Goal: Transaction & Acquisition: Purchase product/service

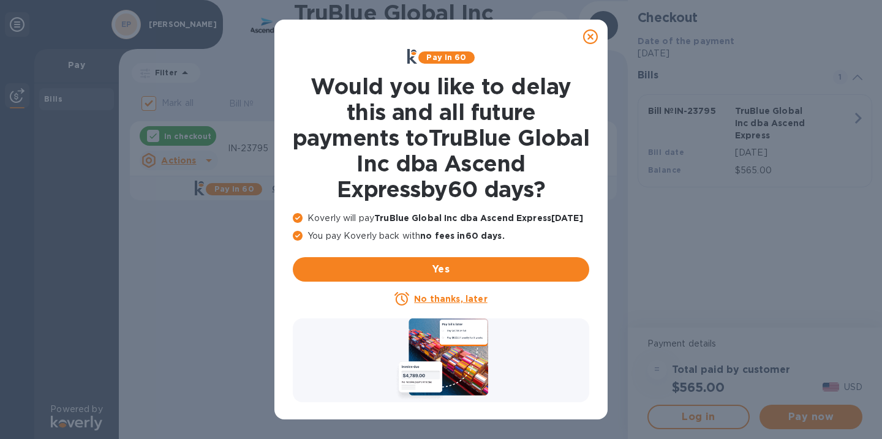
click at [591, 36] on icon at bounding box center [590, 36] width 15 height 15
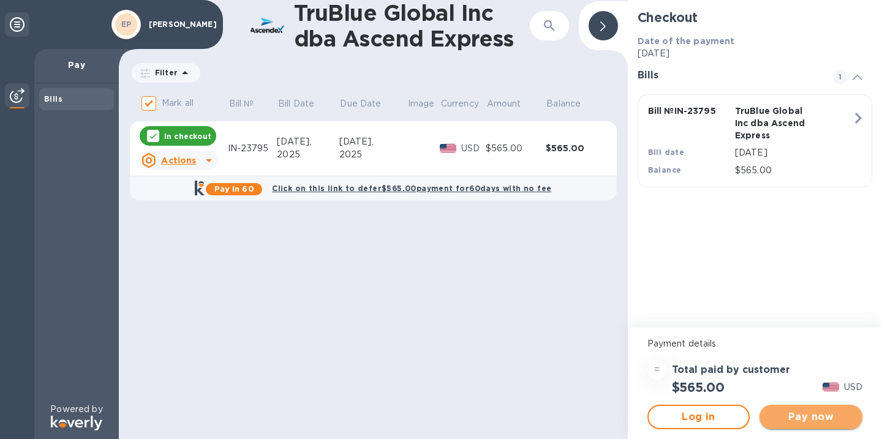
click at [800, 419] on span "Pay now" at bounding box center [810, 417] width 83 height 15
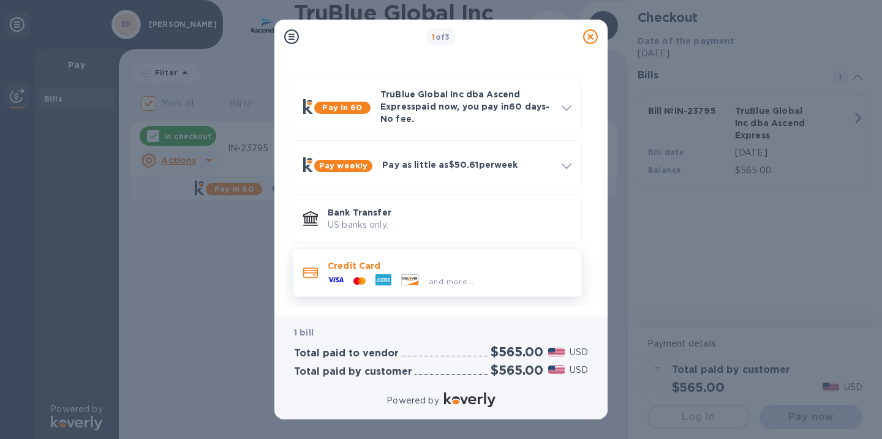
scroll to position [28, 0]
click at [454, 279] on span "and more..." at bounding box center [451, 281] width 45 height 9
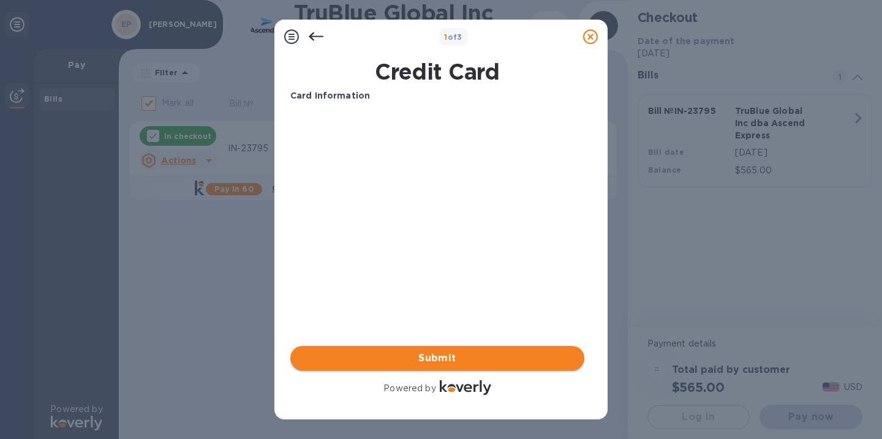
click at [503, 367] on button "Submit" at bounding box center [437, 358] width 294 height 24
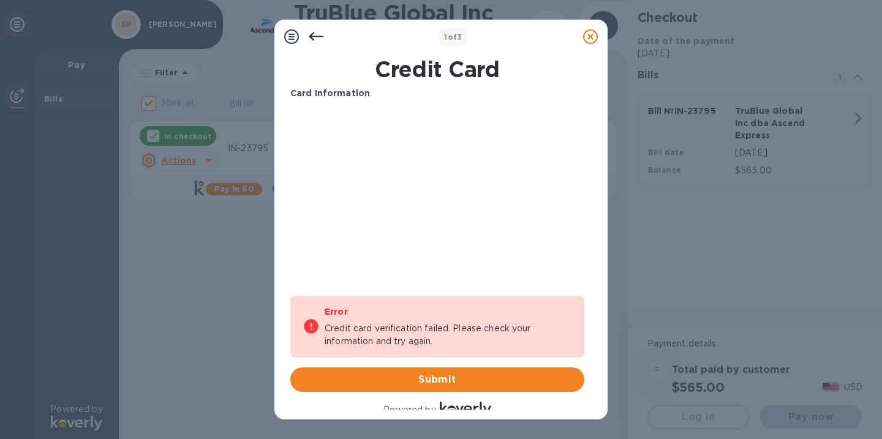
click at [397, 321] on div "Error Credit card verification failed. Please check your information and try ag…" at bounding box center [448, 327] width 247 height 52
click at [439, 380] on span "Submit" at bounding box center [437, 379] width 274 height 15
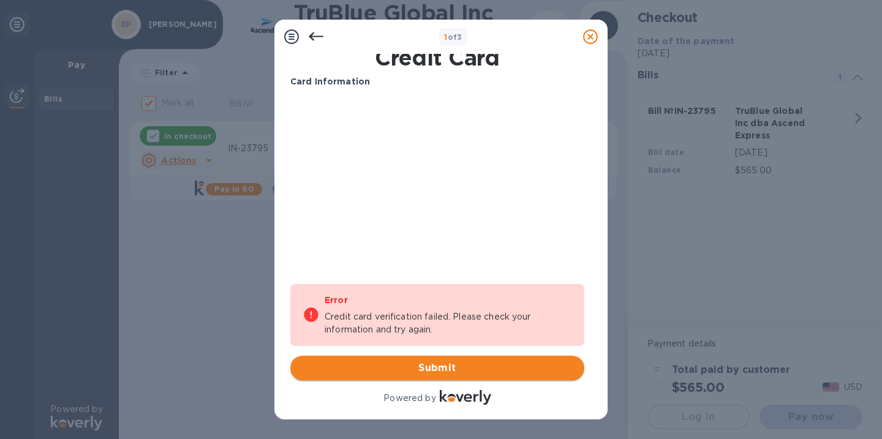
scroll to position [12, 0]
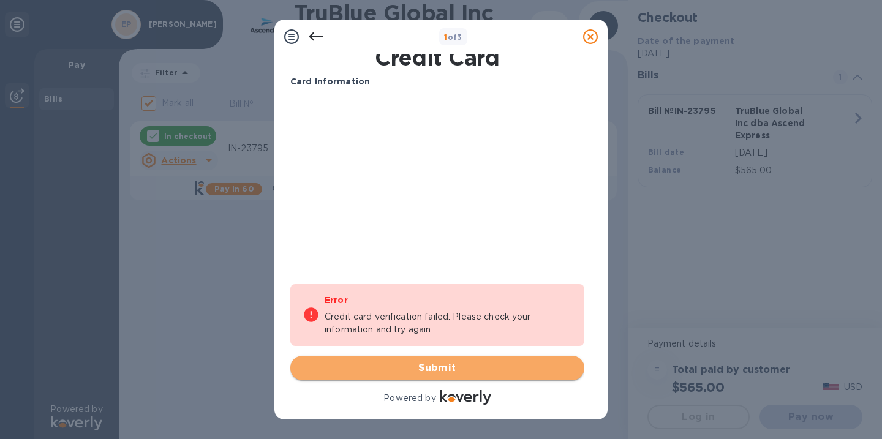
click at [436, 371] on span "Submit" at bounding box center [437, 368] width 274 height 15
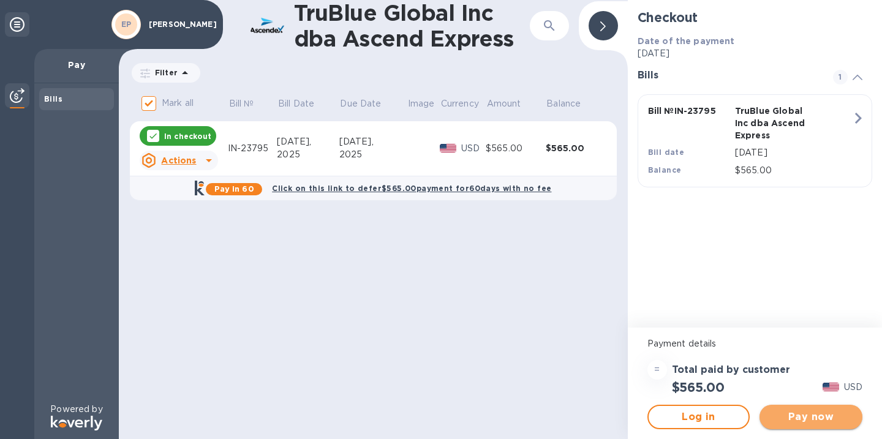
click at [811, 420] on span "Pay now" at bounding box center [810, 417] width 83 height 15
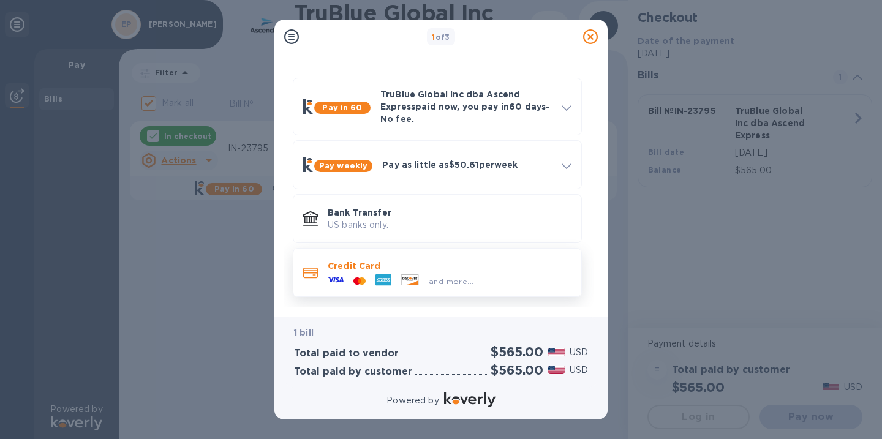
scroll to position [28, 0]
click at [454, 278] on span "and more..." at bounding box center [451, 281] width 45 height 9
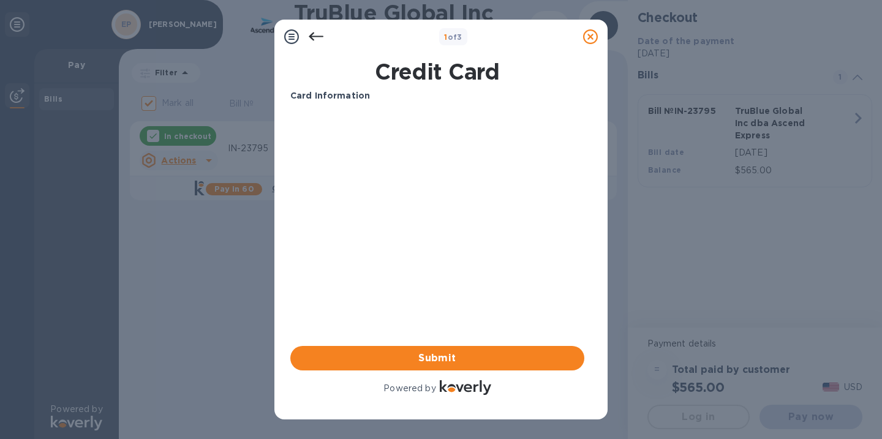
scroll to position [0, 0]
click at [470, 356] on span "Submit" at bounding box center [437, 358] width 274 height 15
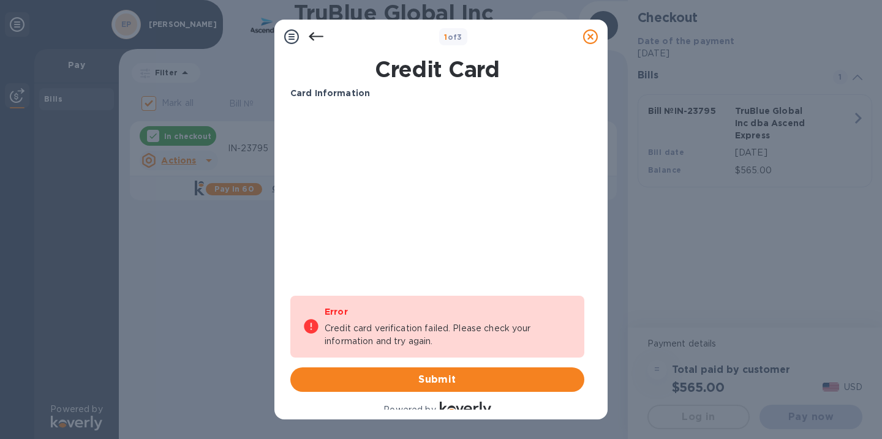
click at [312, 37] on icon at bounding box center [316, 36] width 15 height 15
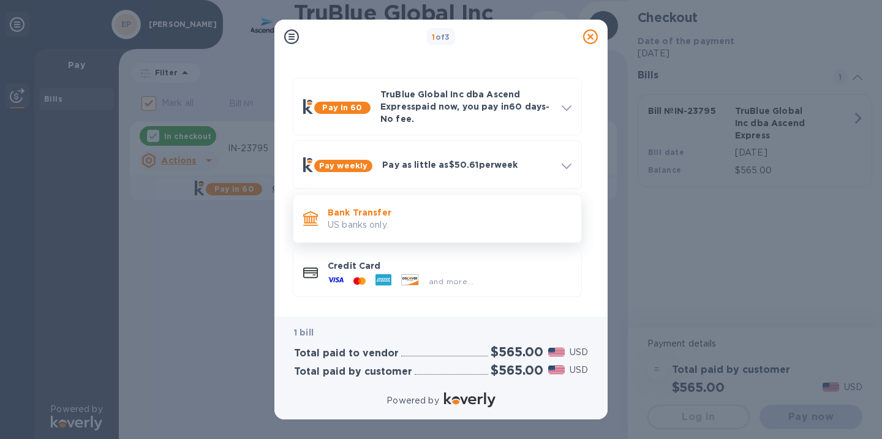
scroll to position [28, 0]
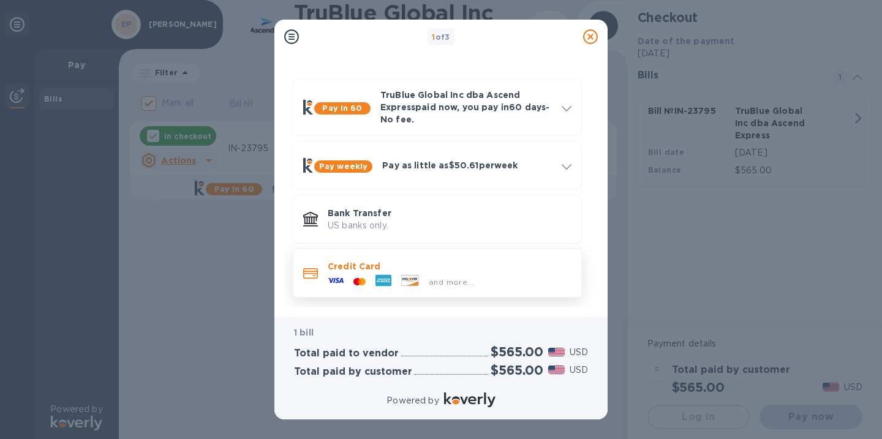
click at [428, 282] on div "and more..." at bounding box center [451, 282] width 55 height 13
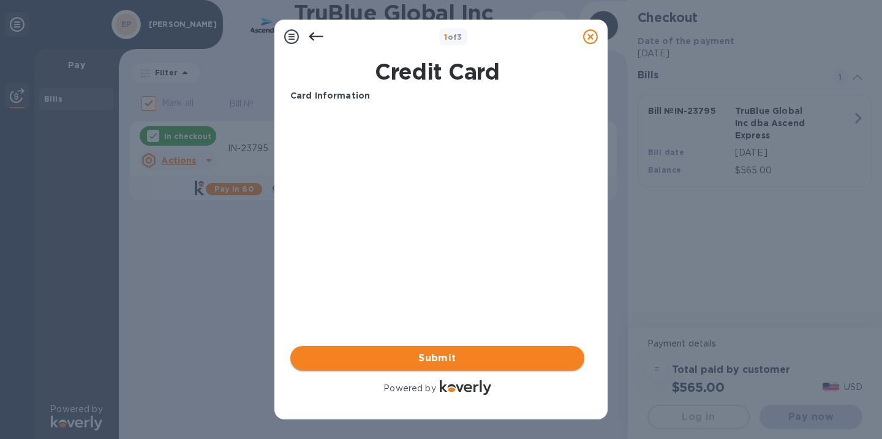
click at [448, 359] on span "Submit" at bounding box center [437, 358] width 274 height 15
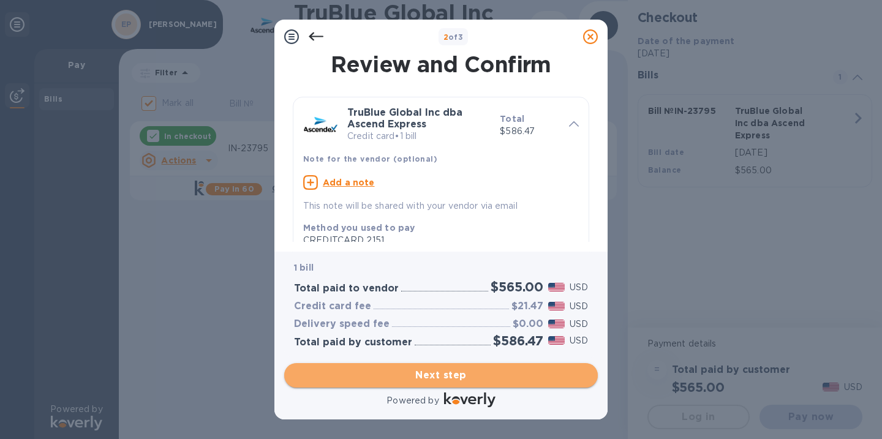
click at [462, 378] on span "Next step" at bounding box center [441, 375] width 294 height 15
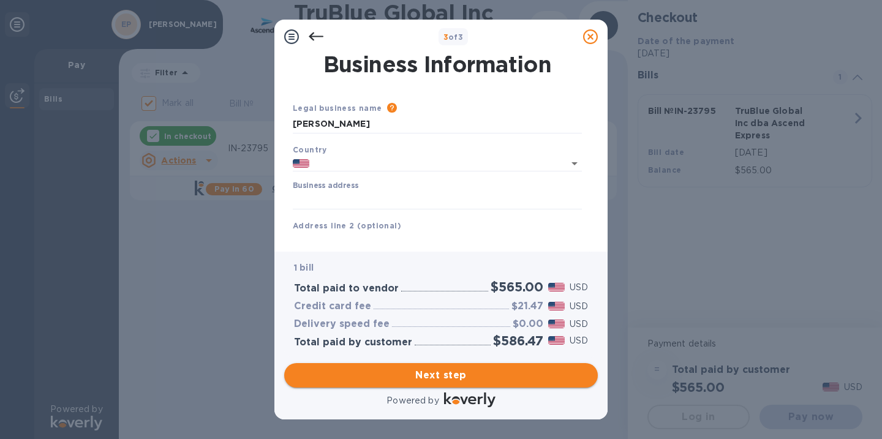
type input "[GEOGRAPHIC_DATA]"
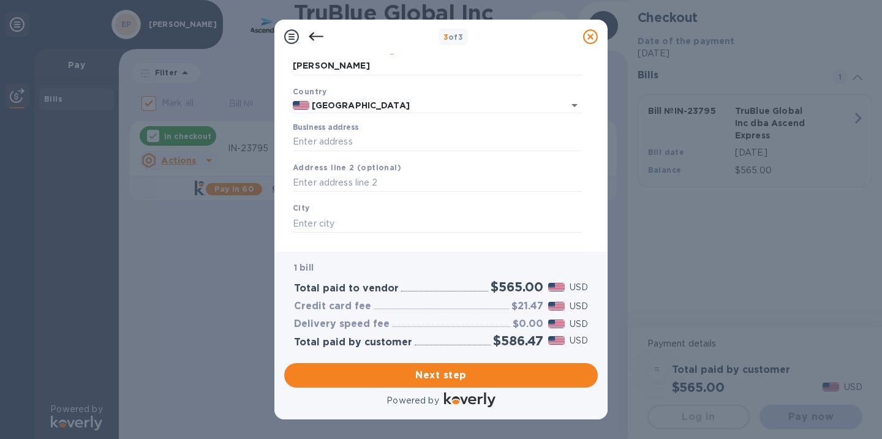
scroll to position [59, 0]
type input "1690 [GEOGRAPHIC_DATA]"
type input "Alpharetta"
type input "GA"
type input "30004"
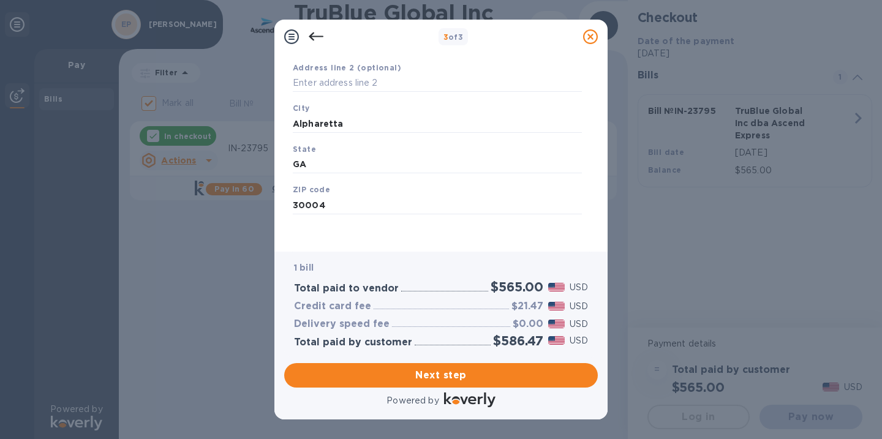
scroll to position [0, 0]
click at [439, 378] on span "Next step" at bounding box center [441, 375] width 294 height 15
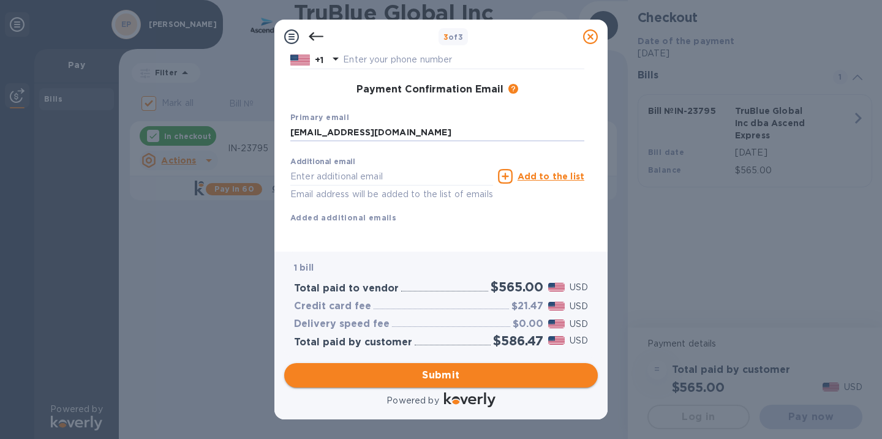
type input "[EMAIL_ADDRESS][DOMAIN_NAME]"
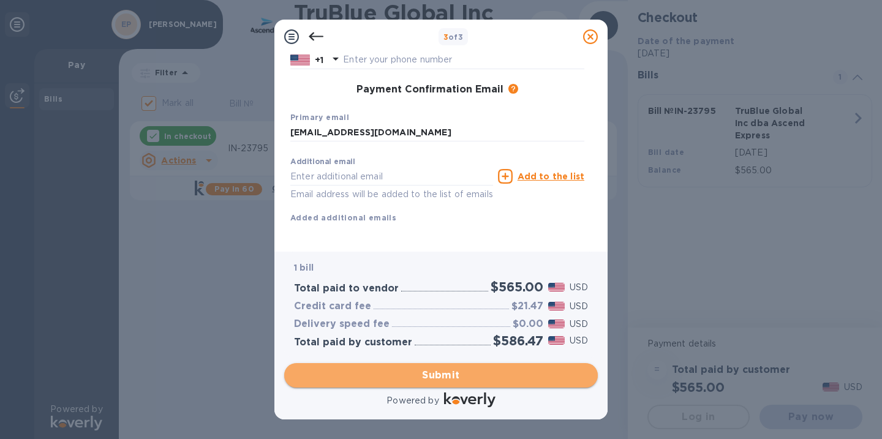
click at [408, 377] on span "Submit" at bounding box center [441, 375] width 294 height 15
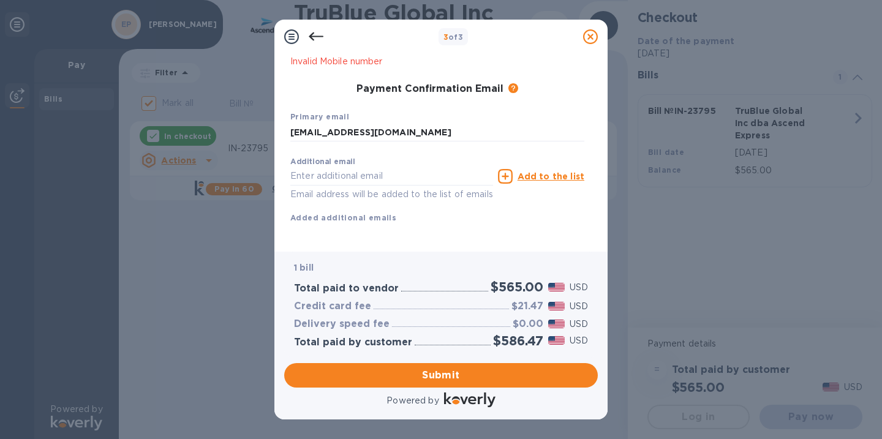
scroll to position [220, 0]
type input "6262781468"
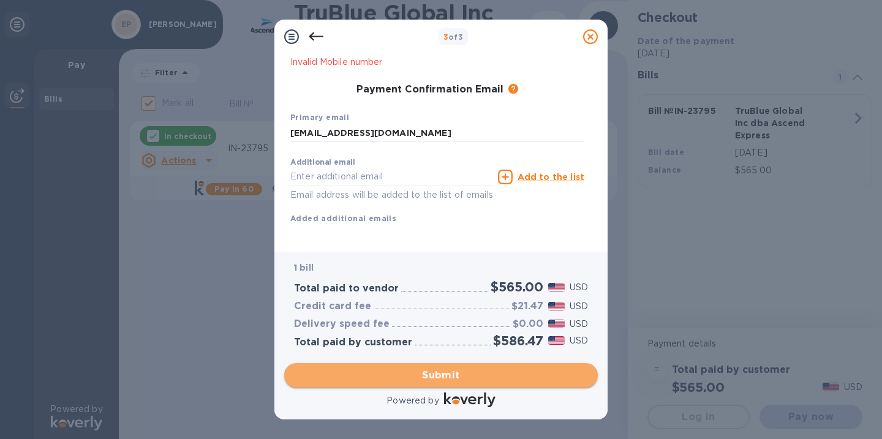
click at [425, 377] on span "Submit" at bounding box center [441, 375] width 294 height 15
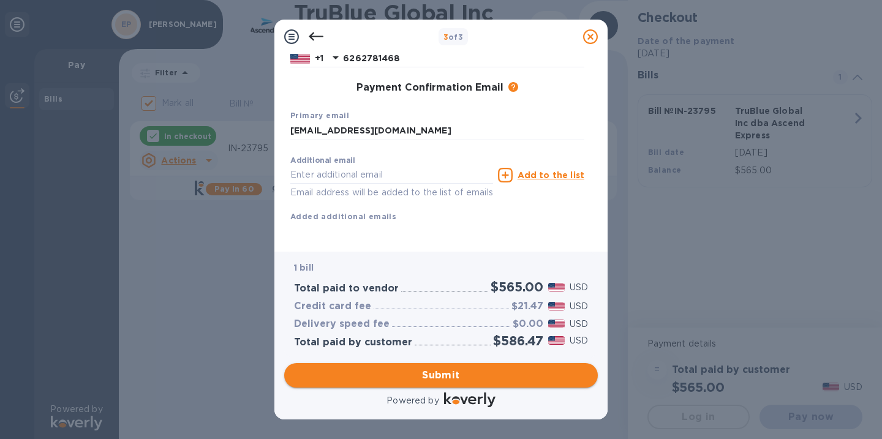
scroll to position [205, 0]
click at [425, 377] on span "Submit" at bounding box center [441, 375] width 294 height 15
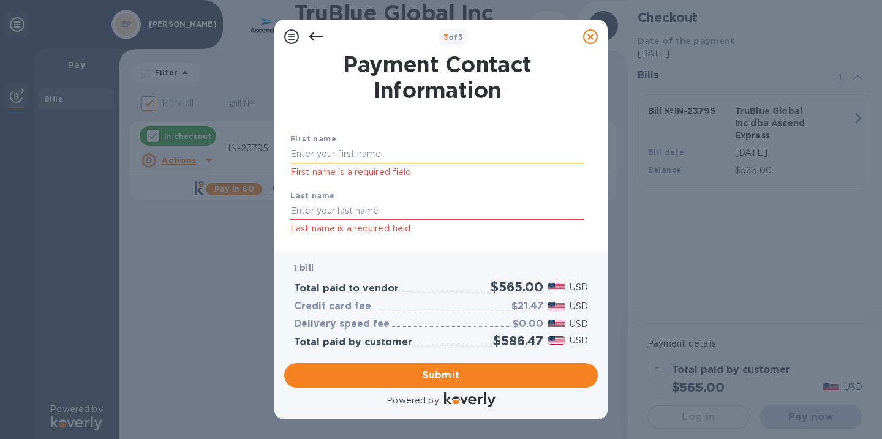
scroll to position [0, 0]
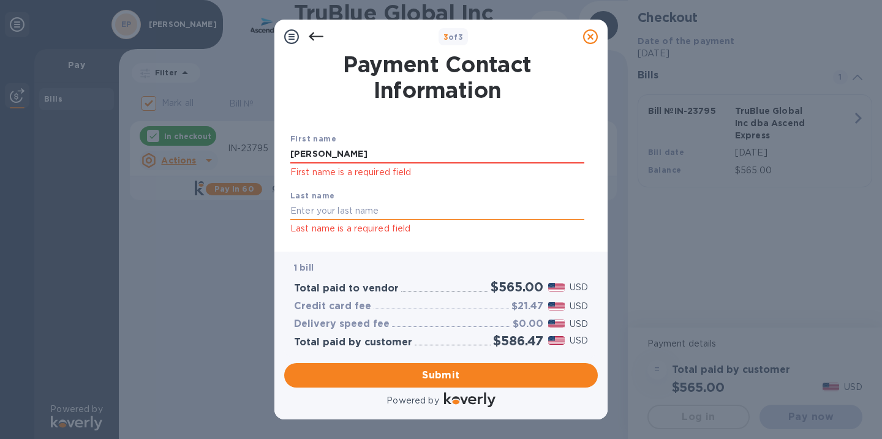
type input "[PERSON_NAME]"
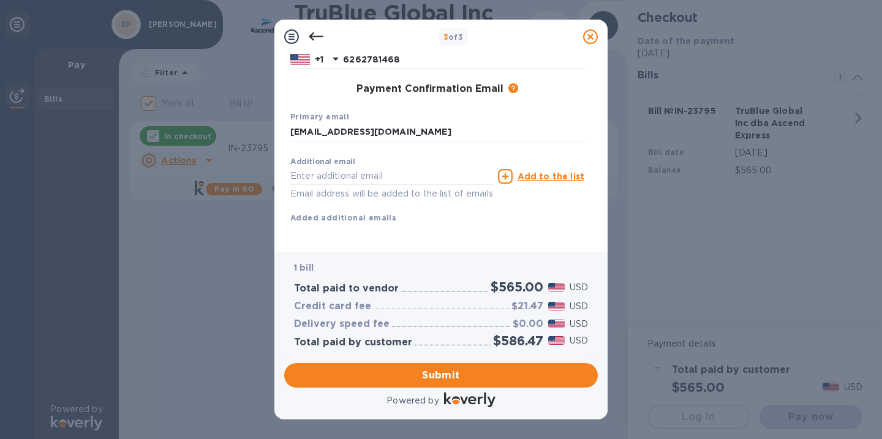
scroll to position [205, 0]
type input "[PERSON_NAME]"
click at [375, 375] on span "Submit" at bounding box center [441, 375] width 294 height 15
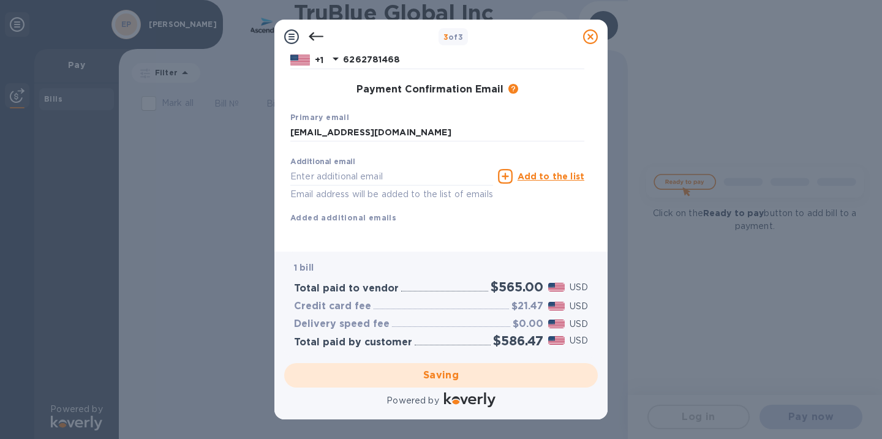
checkbox input "false"
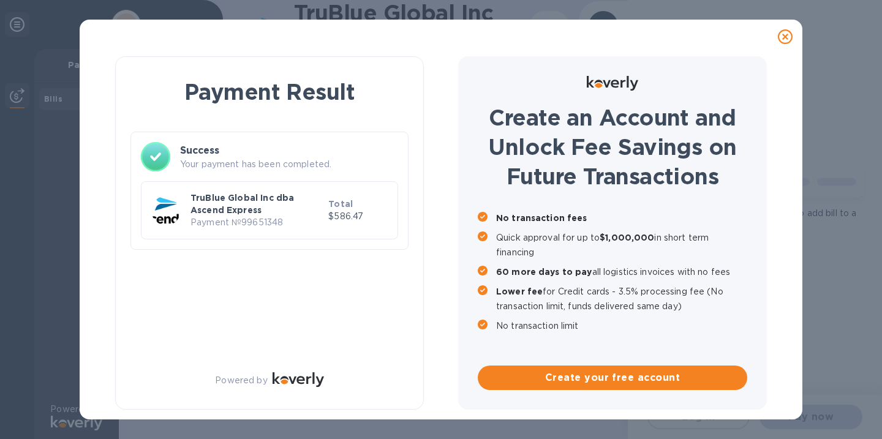
scroll to position [0, 0]
